Goal: Navigation & Orientation: Find specific page/section

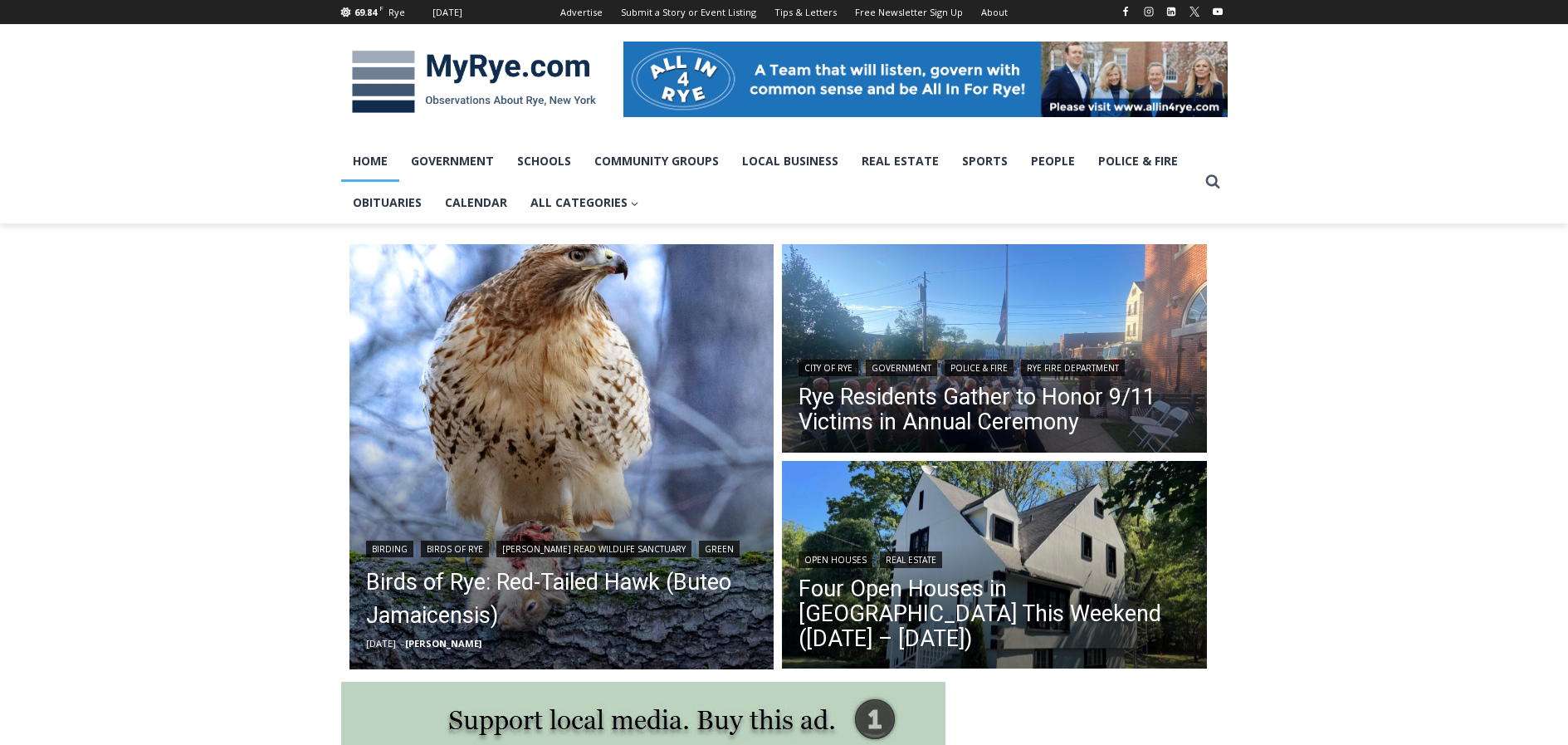
click at [1007, 310] on img "Read More Rye Residents Gather to Honor 9/11 Victims in Annual Ceremony" at bounding box center [994, 349] width 425 height 212
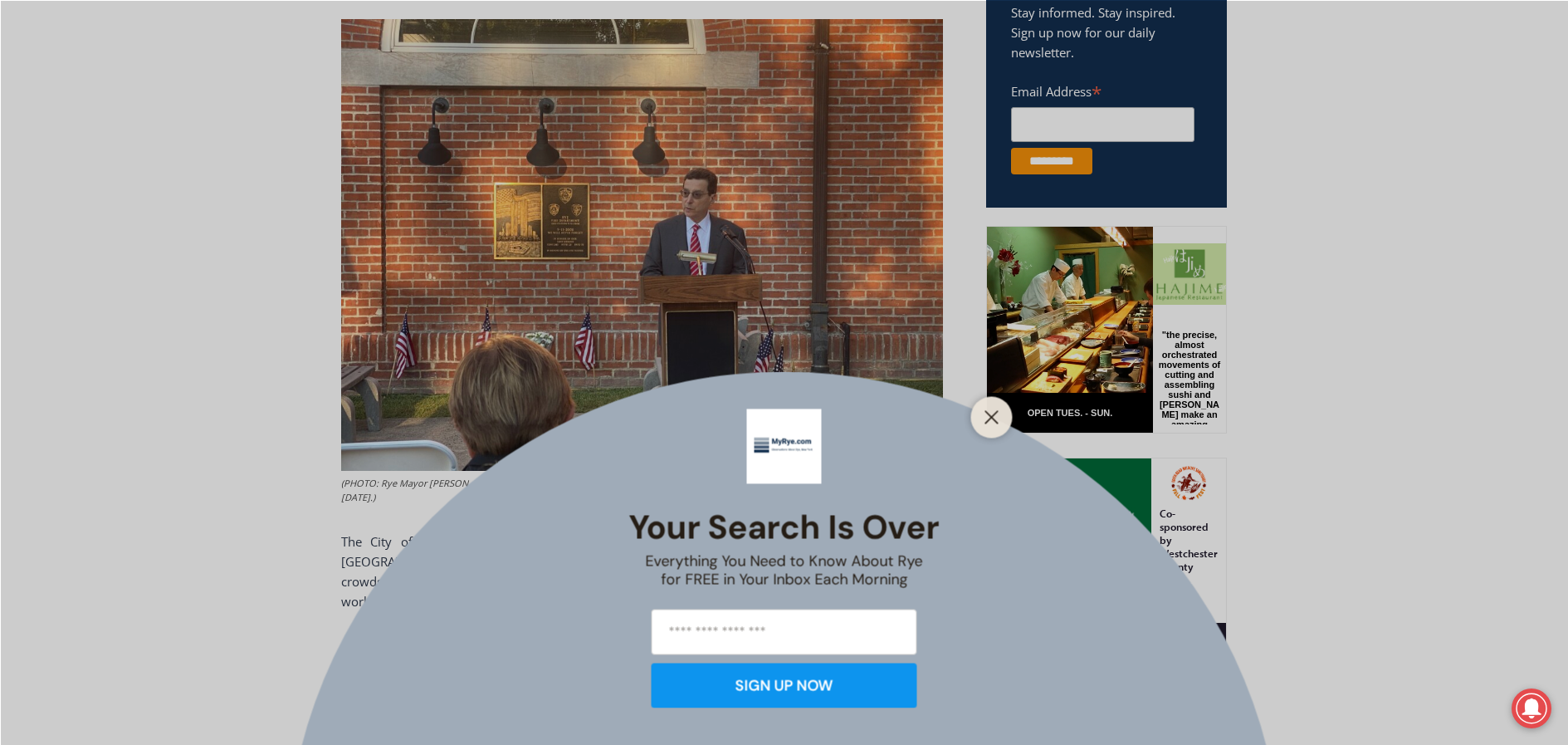
click at [190, 289] on div "Your Search is Over Everything You Need to Know About Rye for FREE in Your Inbo…" at bounding box center [784, 372] width 1568 height 745
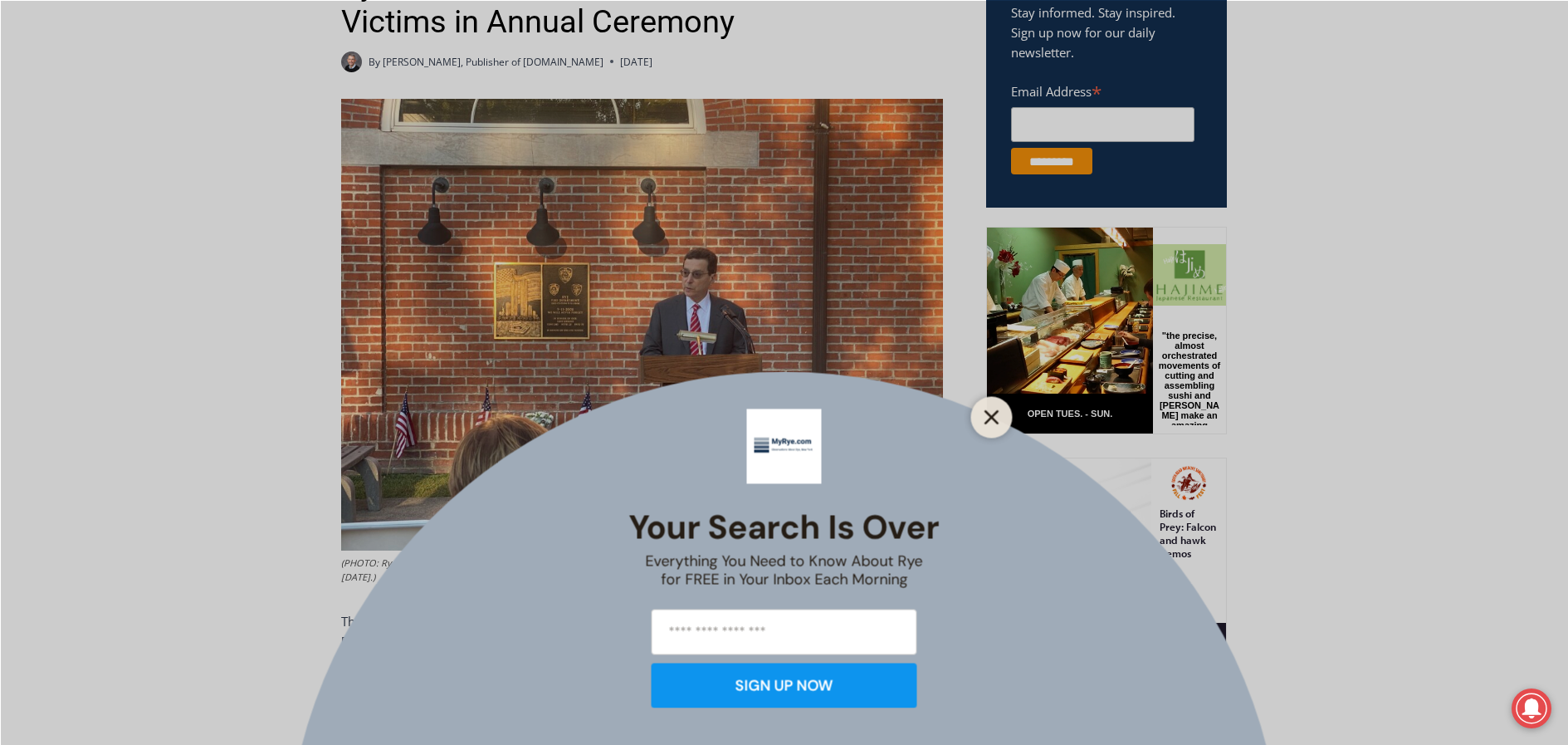
scroll to position [714, 0]
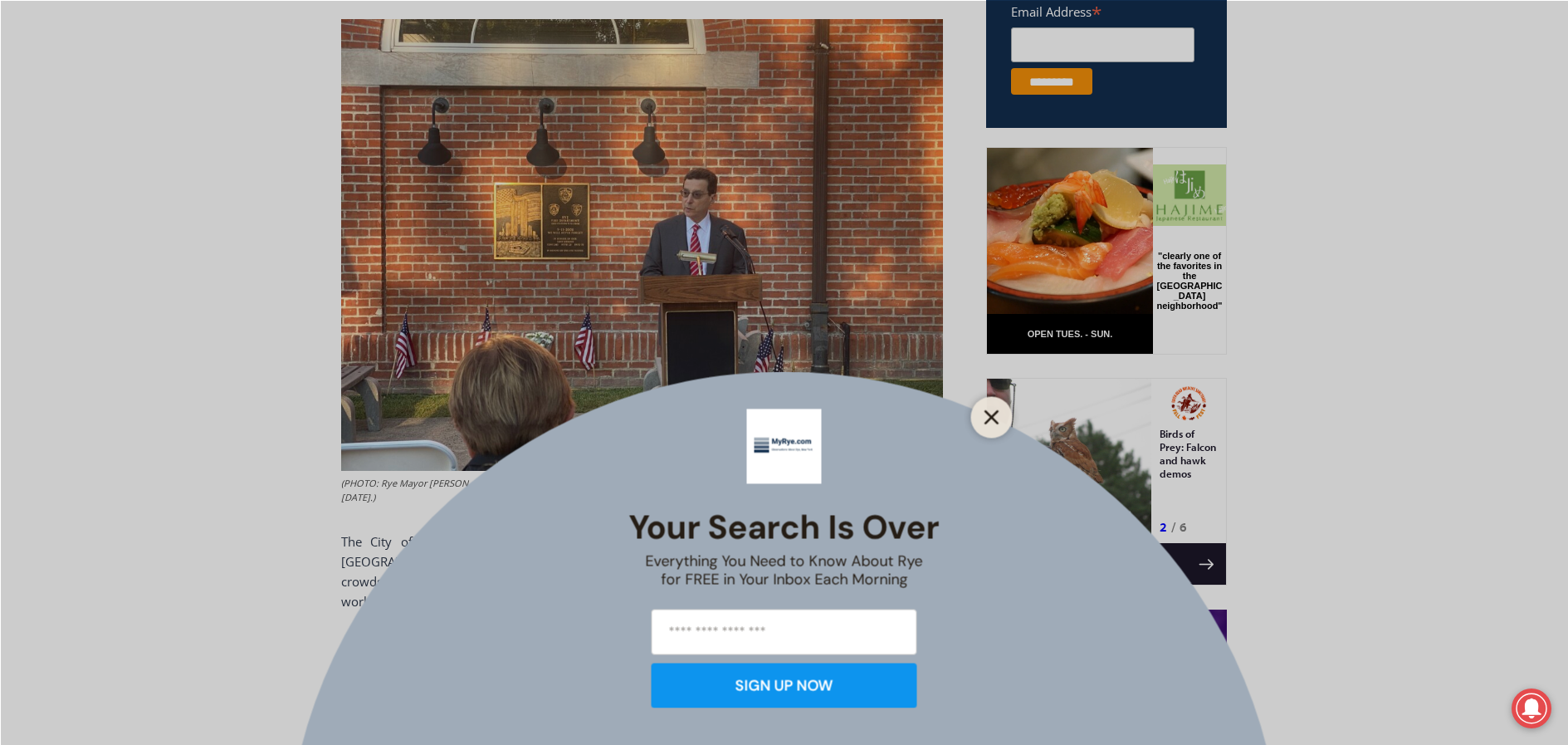
click at [994, 418] on line "Close" at bounding box center [991, 416] width 12 height 12
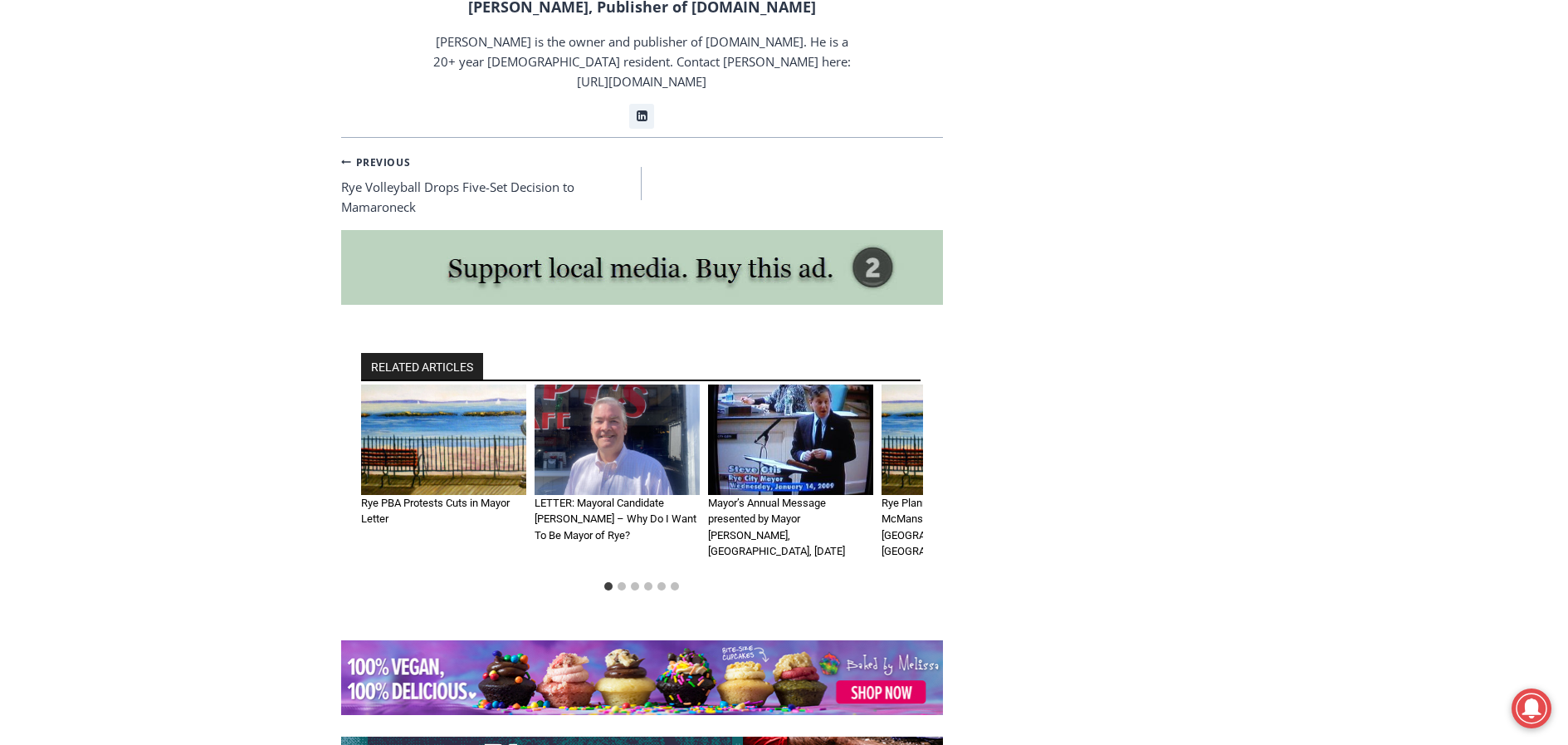
scroll to position [3371, 0]
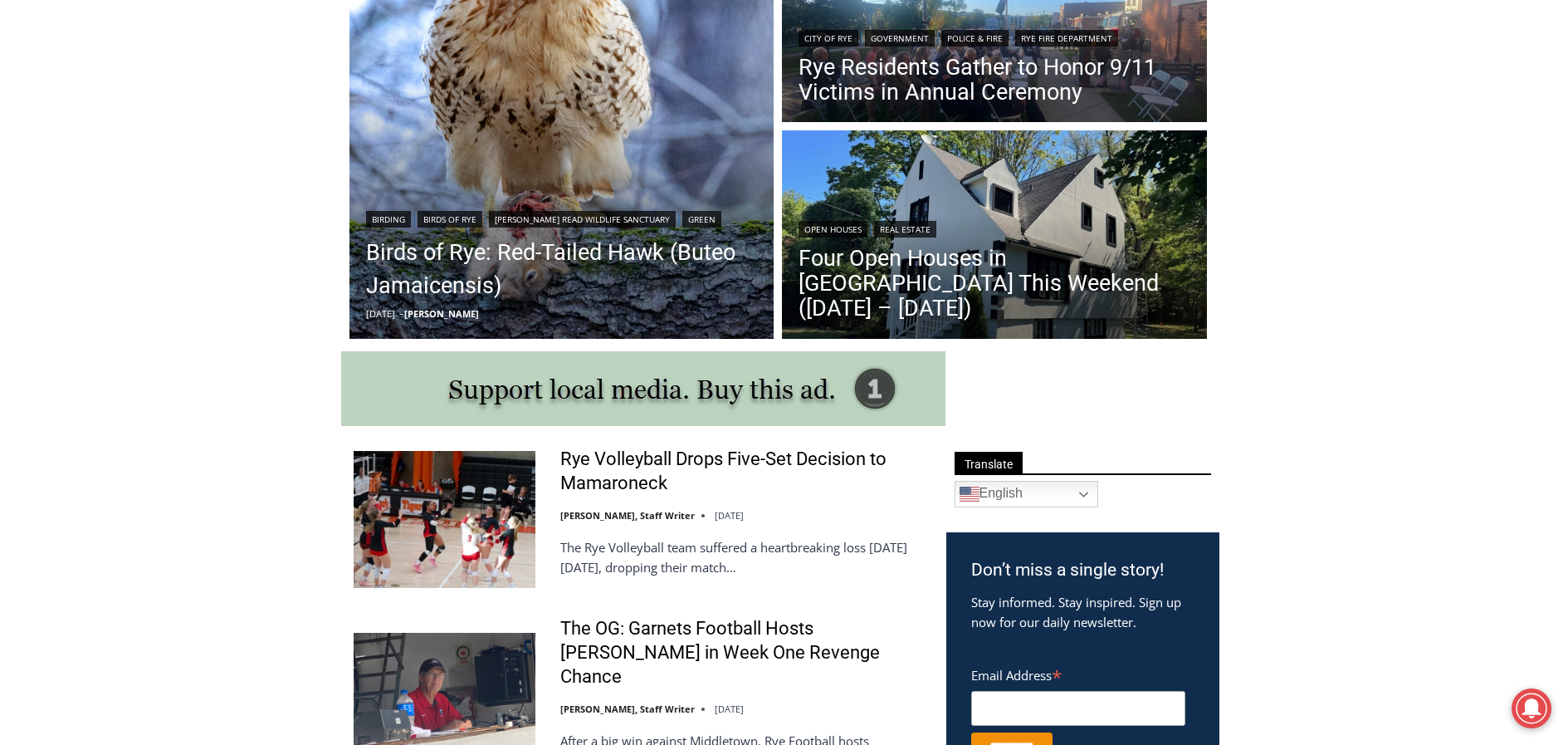
scroll to position [582, 0]
